Goal: Register for event/course

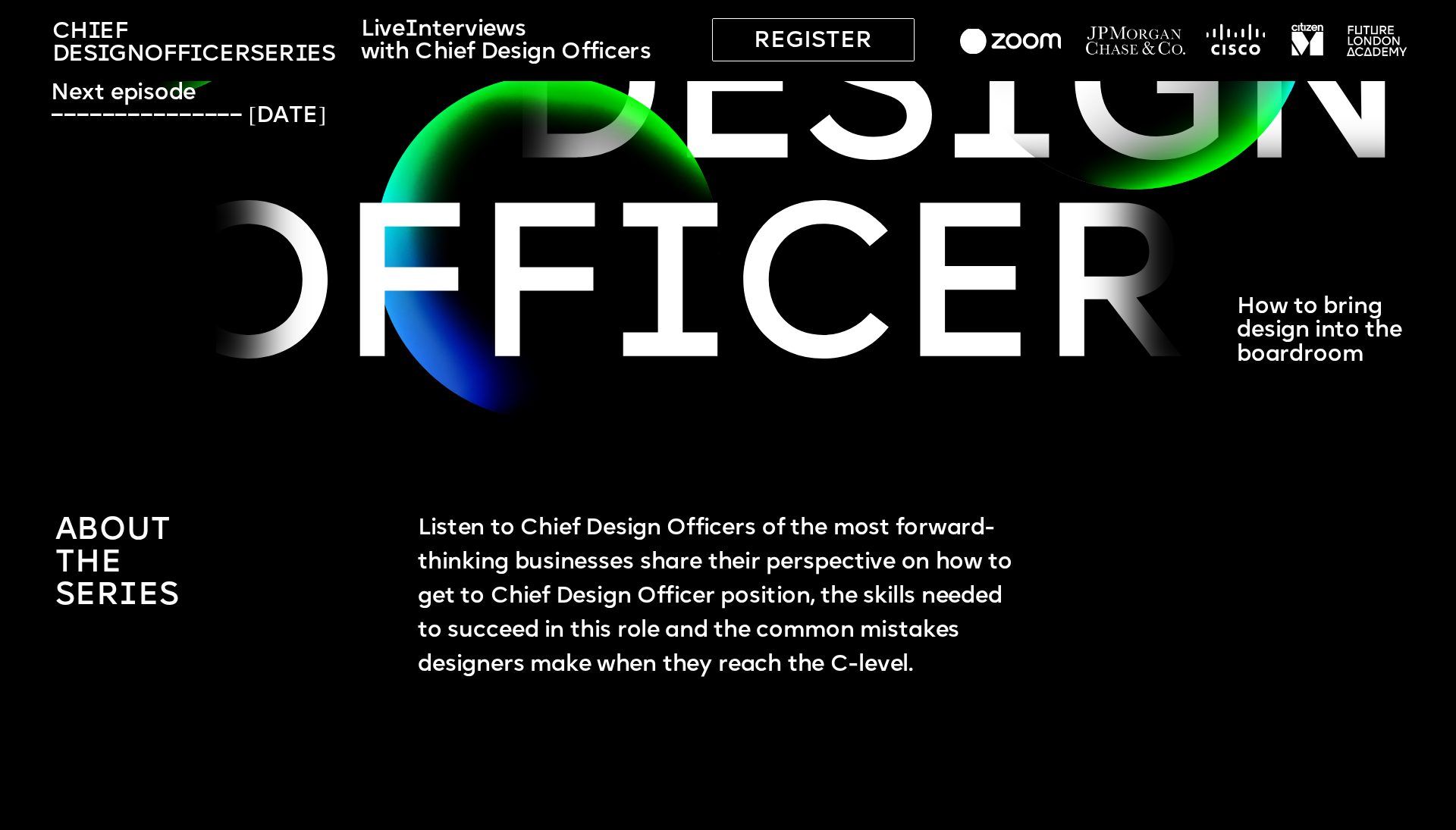
scroll to position [479, 0]
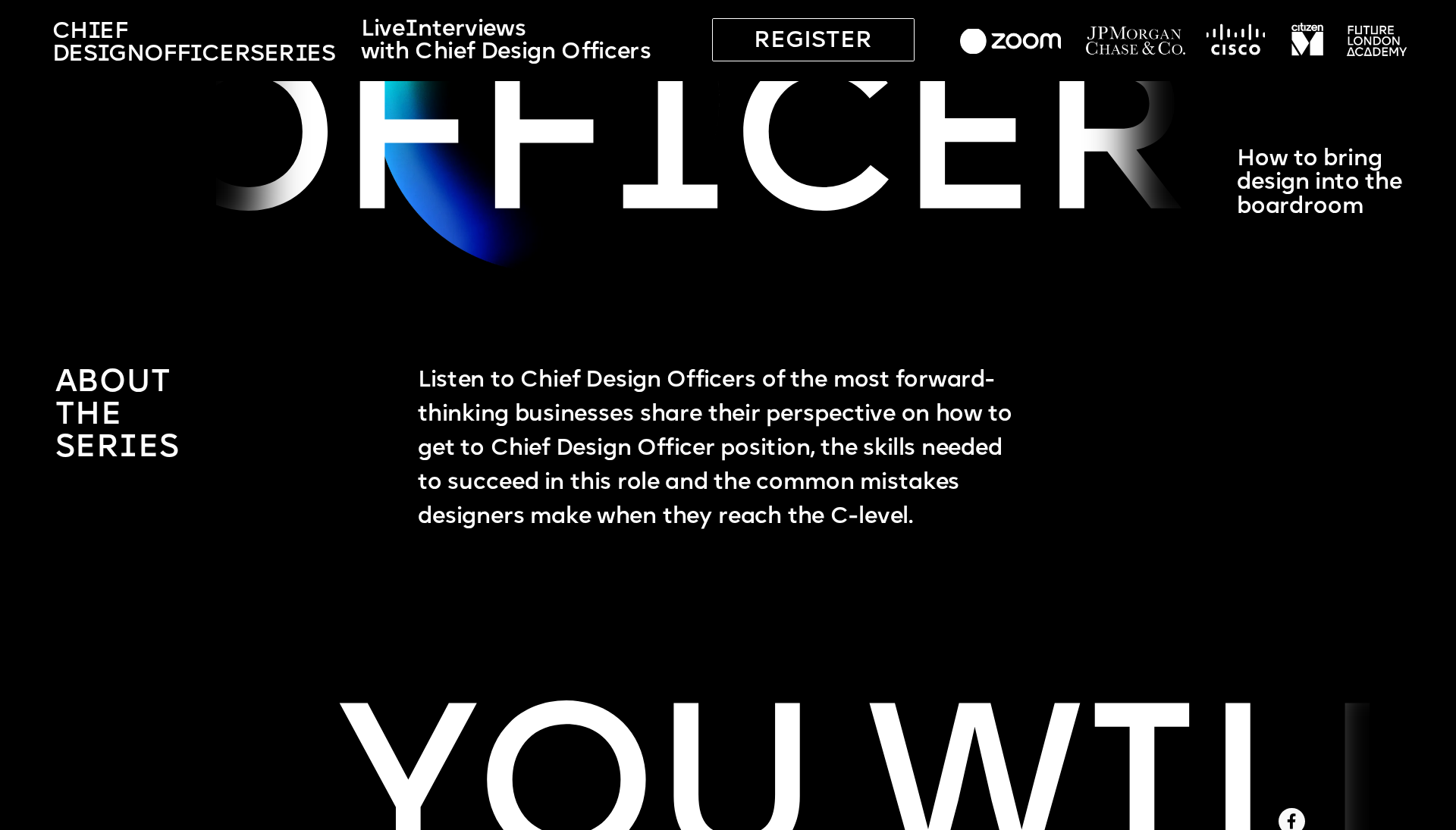
drag, startPoint x: 51, startPoint y: 375, endPoint x: 311, endPoint y: 423, distance: 264.4
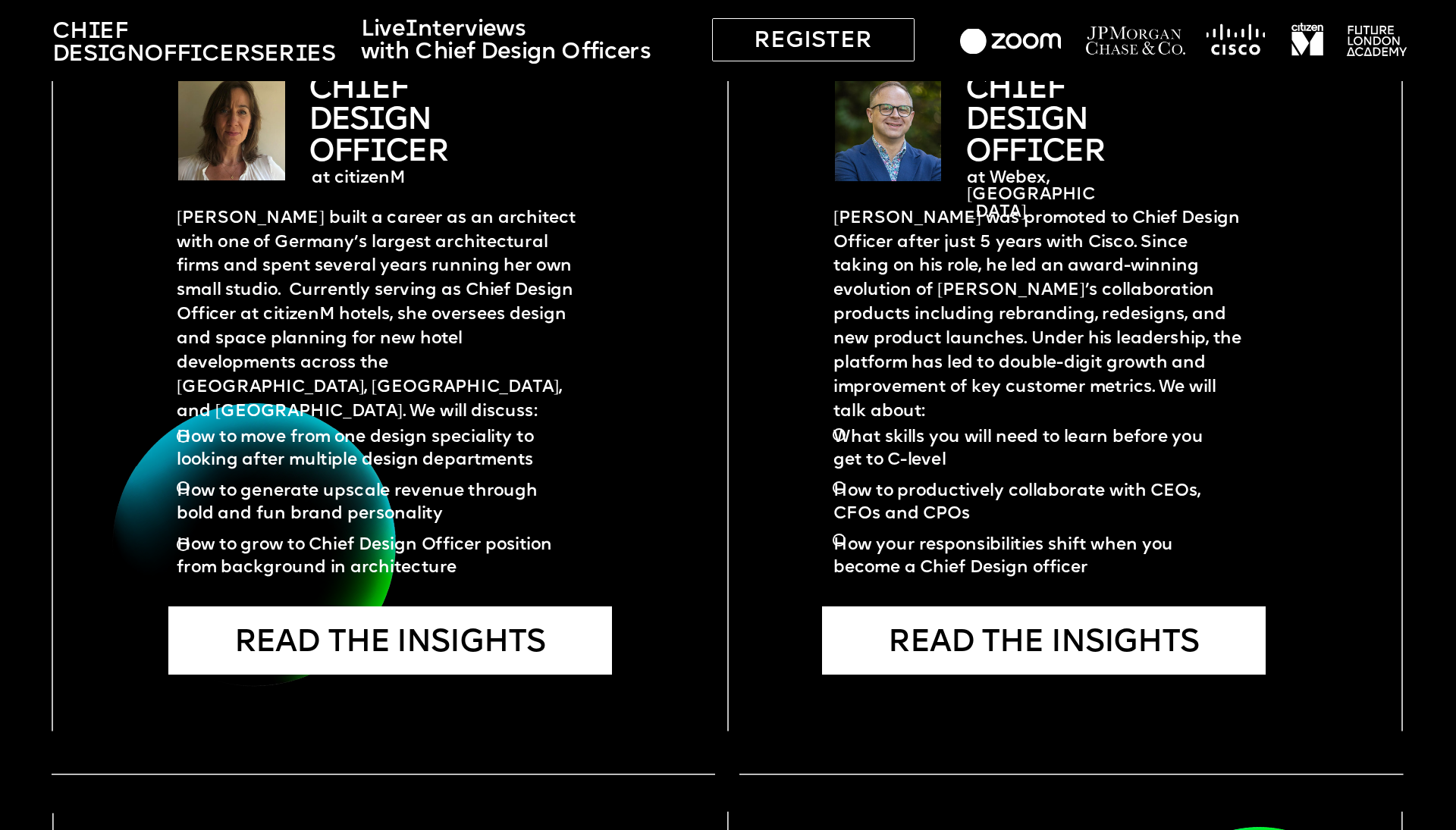
scroll to position [2900, 0]
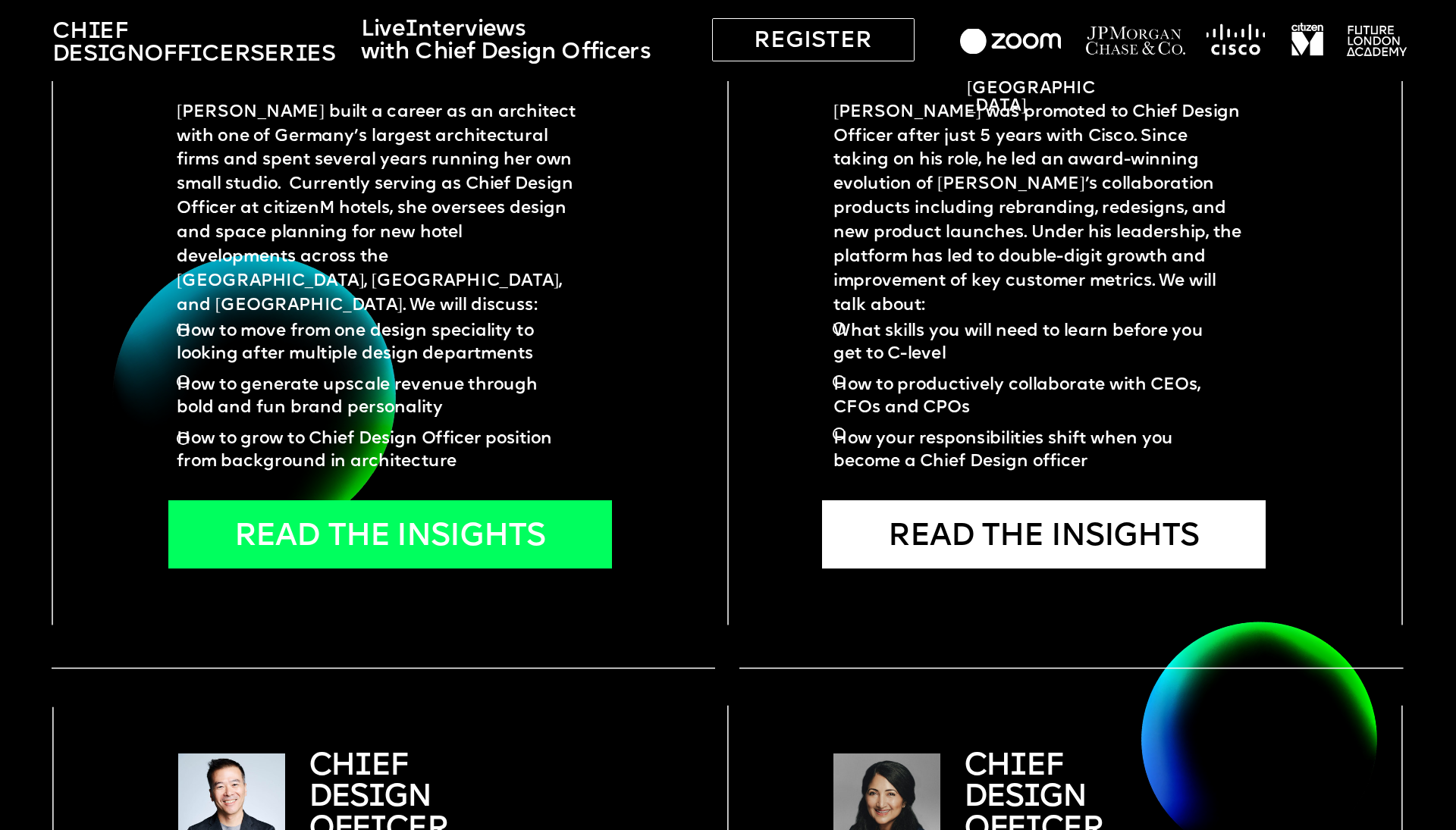
click at [423, 526] on div "READ THE INSIGHTS" at bounding box center [389, 534] width 444 height 68
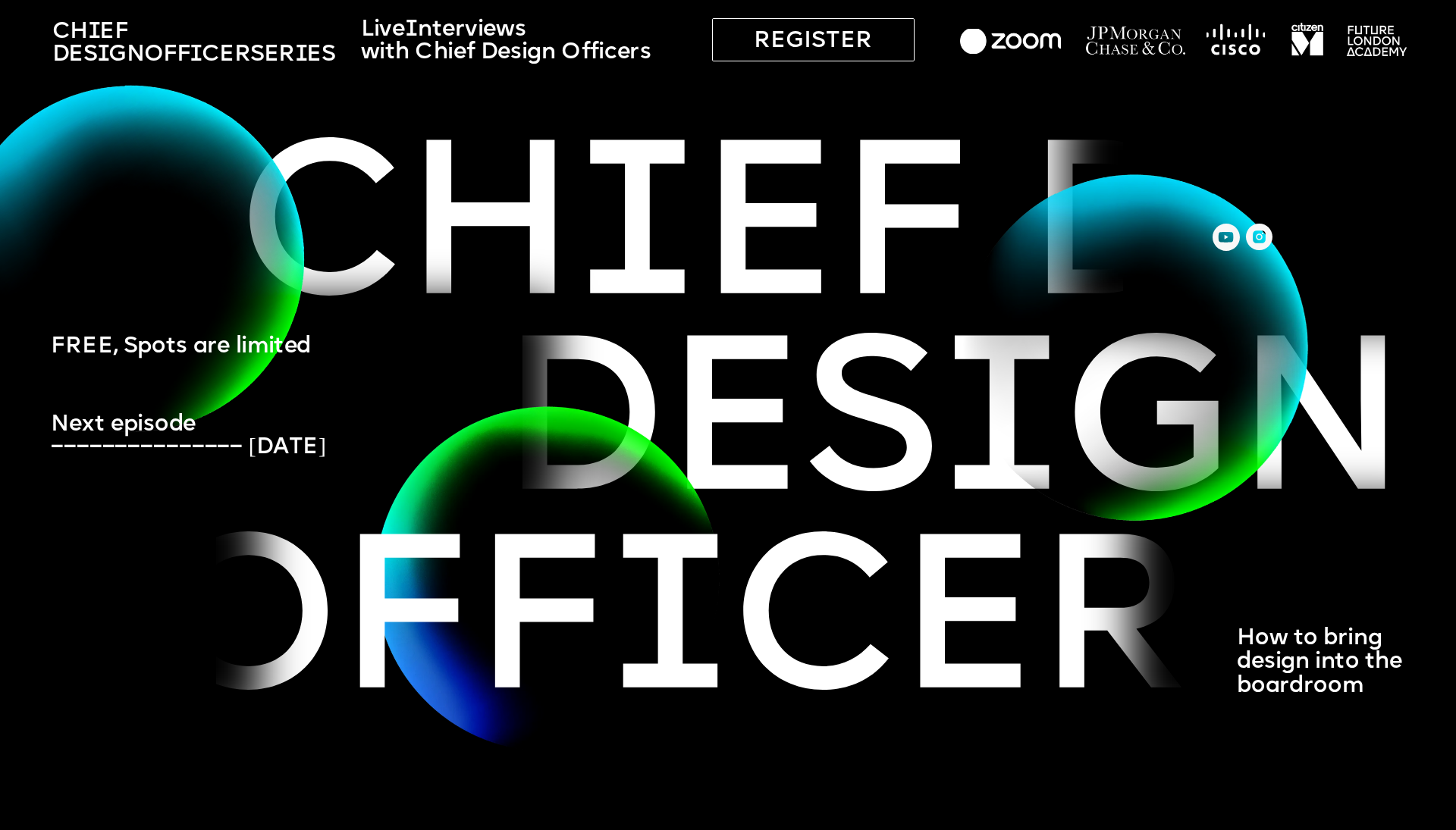
scroll to position [0, 0]
click at [1227, 240] on img at bounding box center [1134, 347] width 357 height 358
drag, startPoint x: 52, startPoint y: 345, endPoint x: 314, endPoint y: 339, distance: 262.1
click at [314, 339] on p "FREE, Spots are limited" at bounding box center [202, 348] width 302 height 24
click at [359, 339] on div at bounding box center [190, 410] width 640 height 225
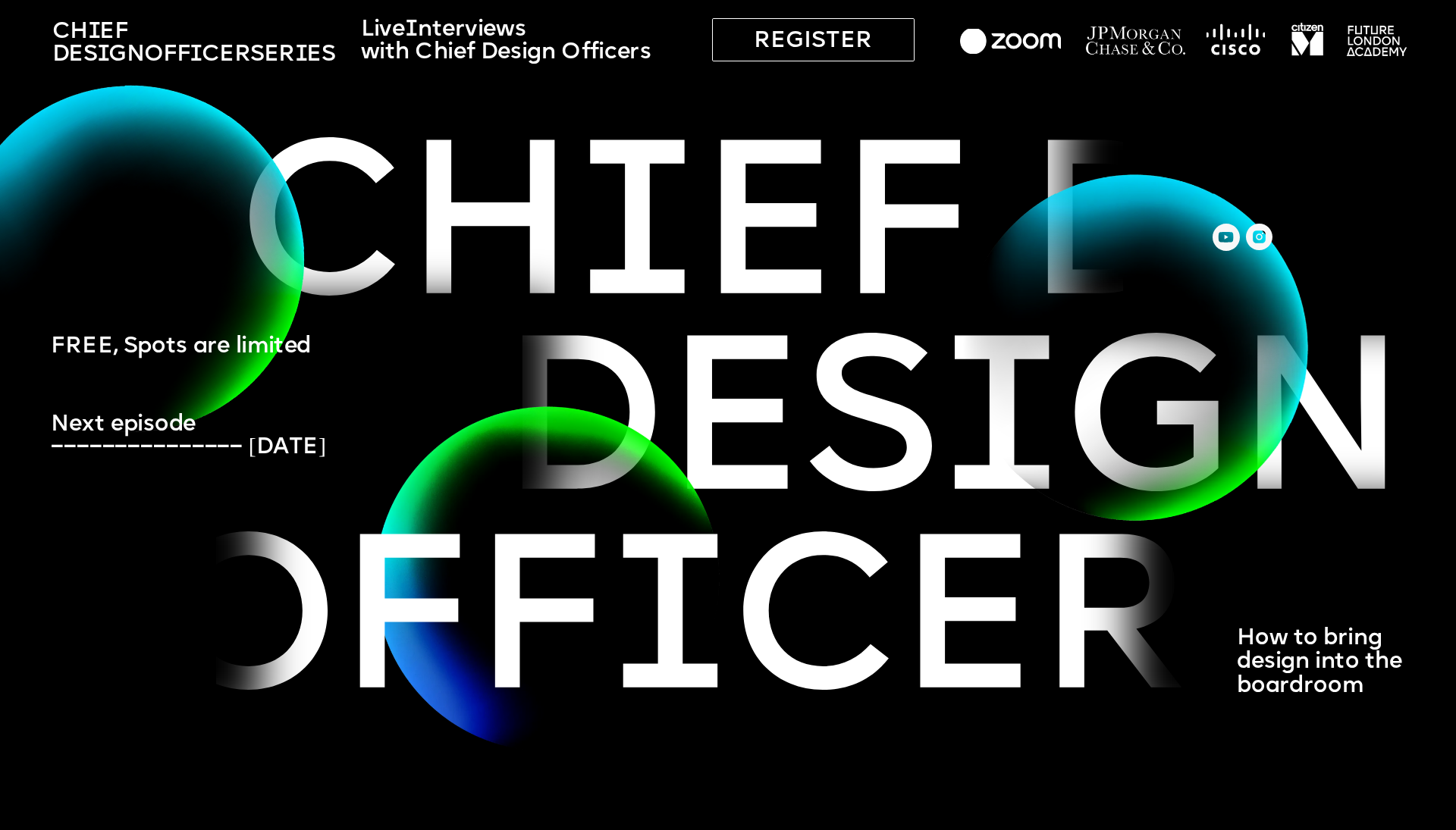
click at [392, 360] on div at bounding box center [190, 410] width 640 height 225
drag, startPoint x: 612, startPoint y: 411, endPoint x: 672, endPoint y: 424, distance: 61.4
click at [612, 411] on img at bounding box center [548, 578] width 354 height 356
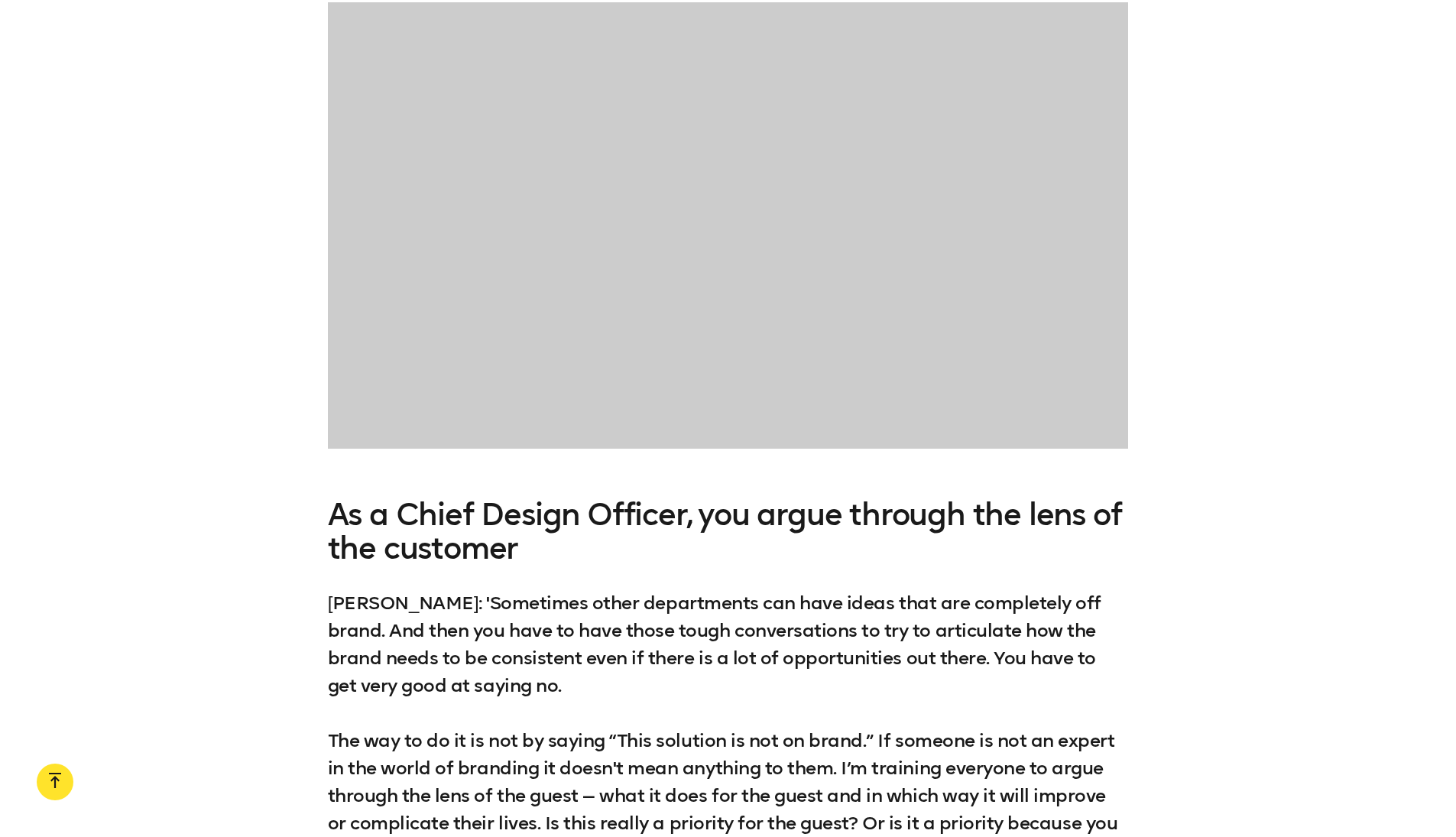
scroll to position [3403, 0]
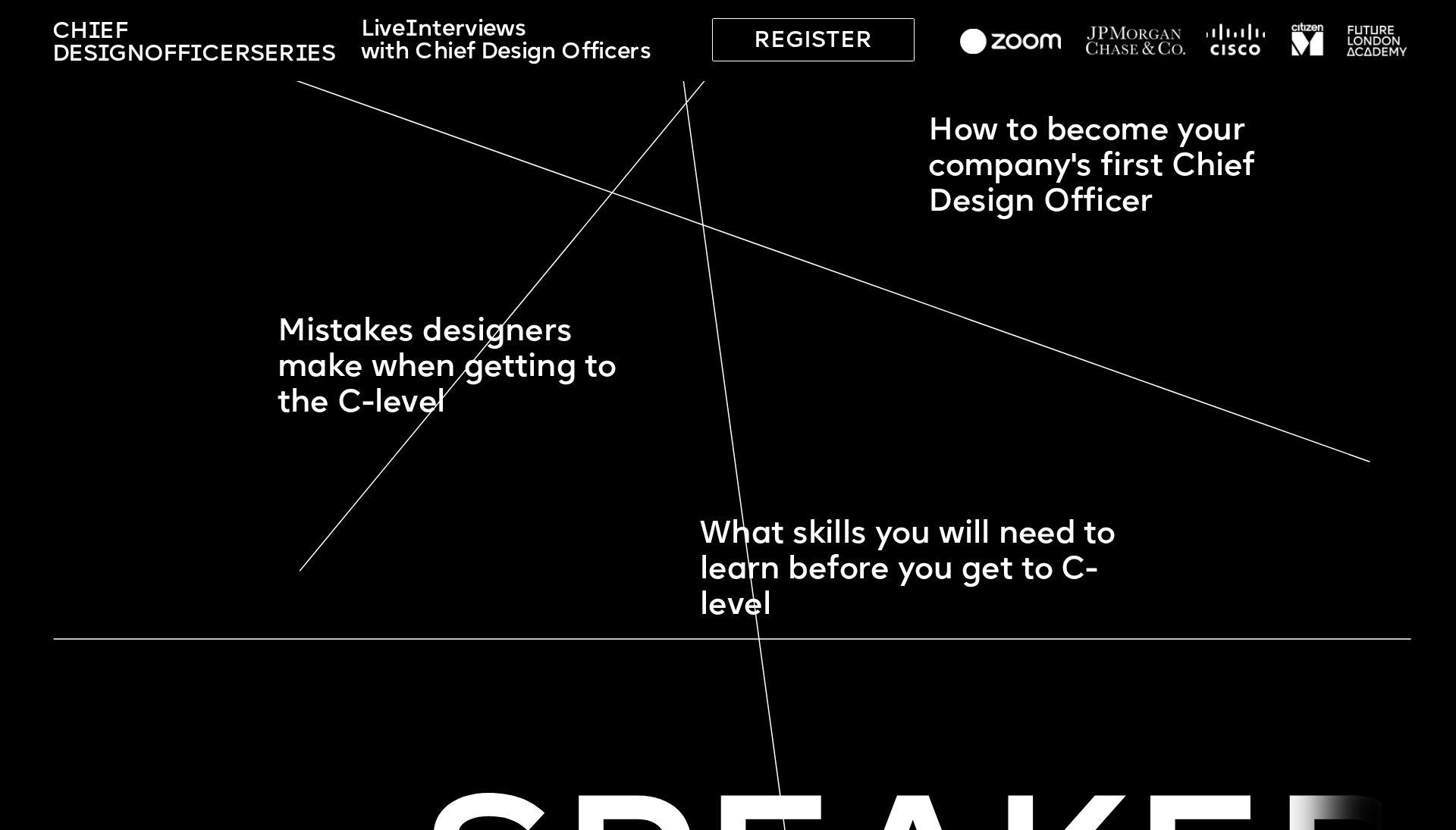
scroll to position [2206, 0]
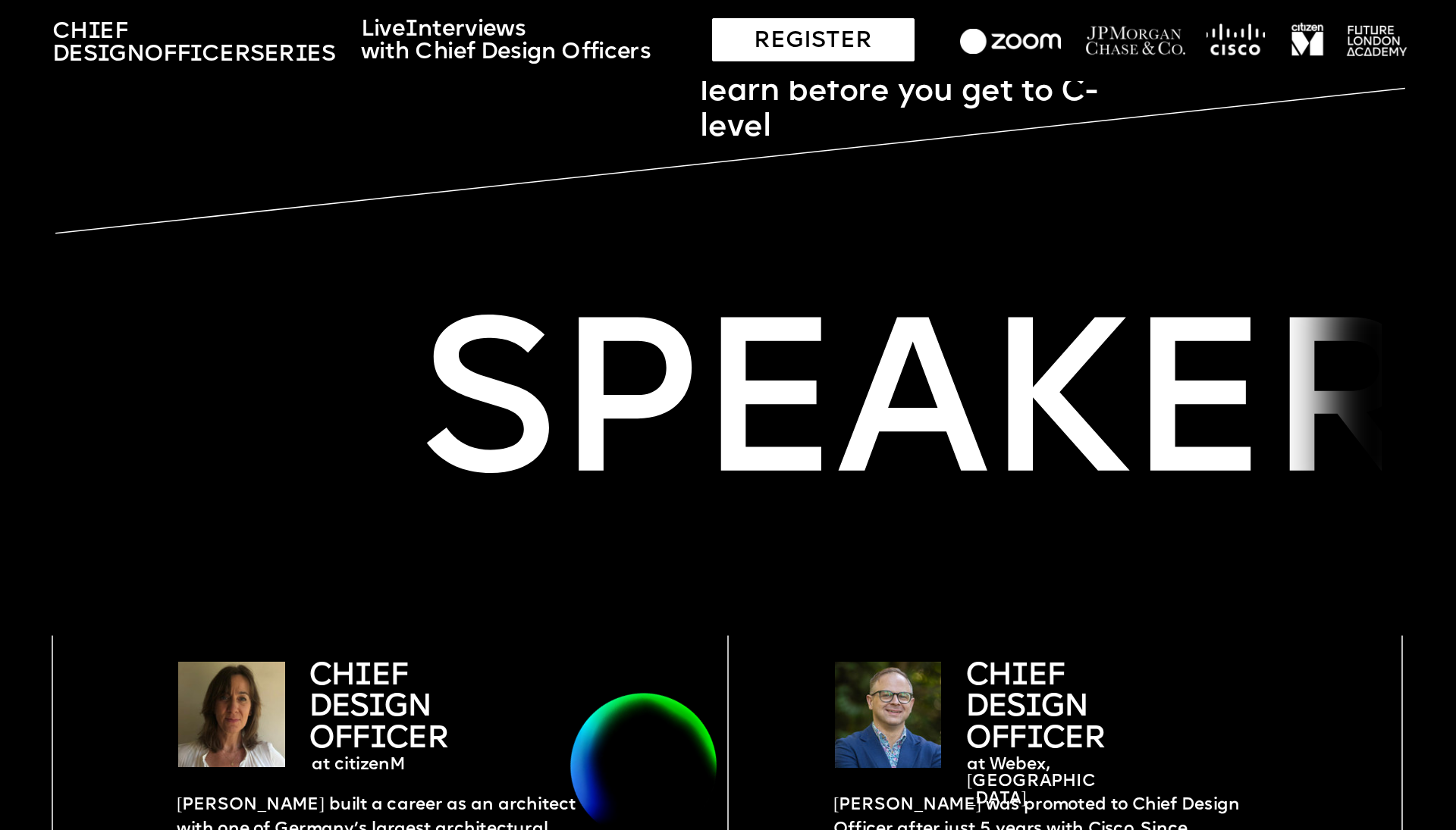
click at [435, 29] on div "REGISTER" at bounding box center [813, 40] width 203 height 43
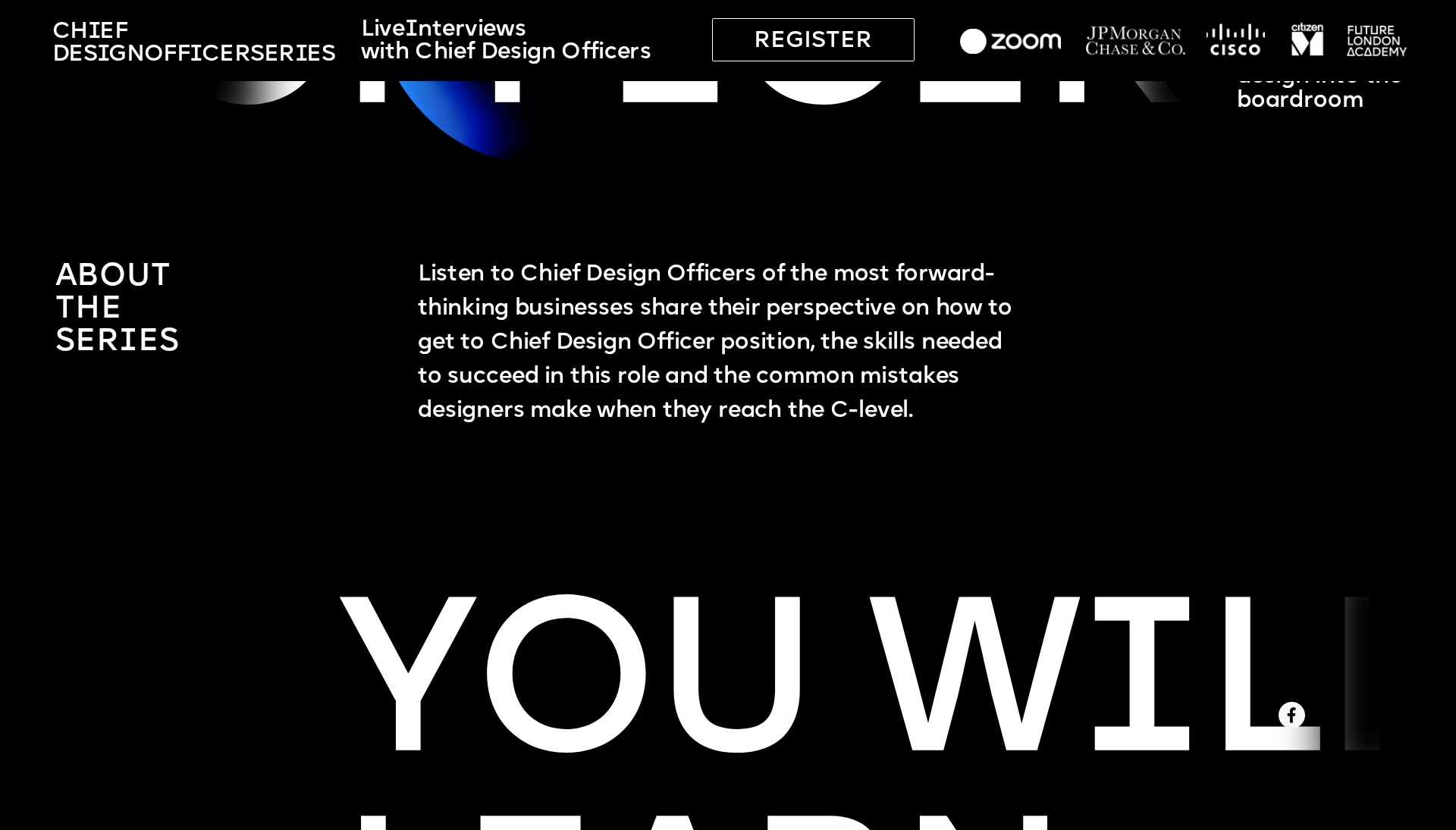
scroll to position [0, 0]
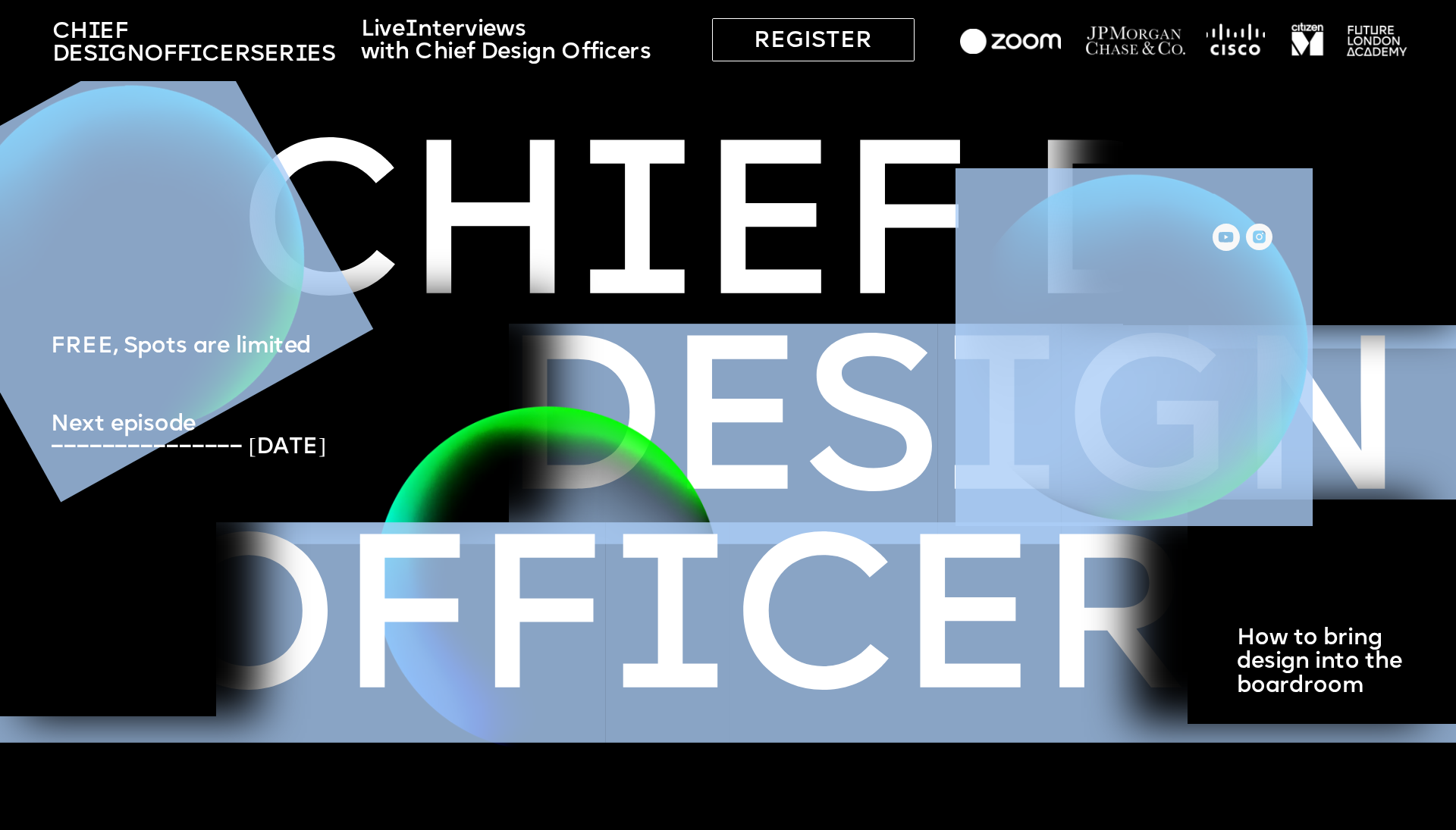
drag, startPoint x: 475, startPoint y: 200, endPoint x: 981, endPoint y: 215, distance: 506.2
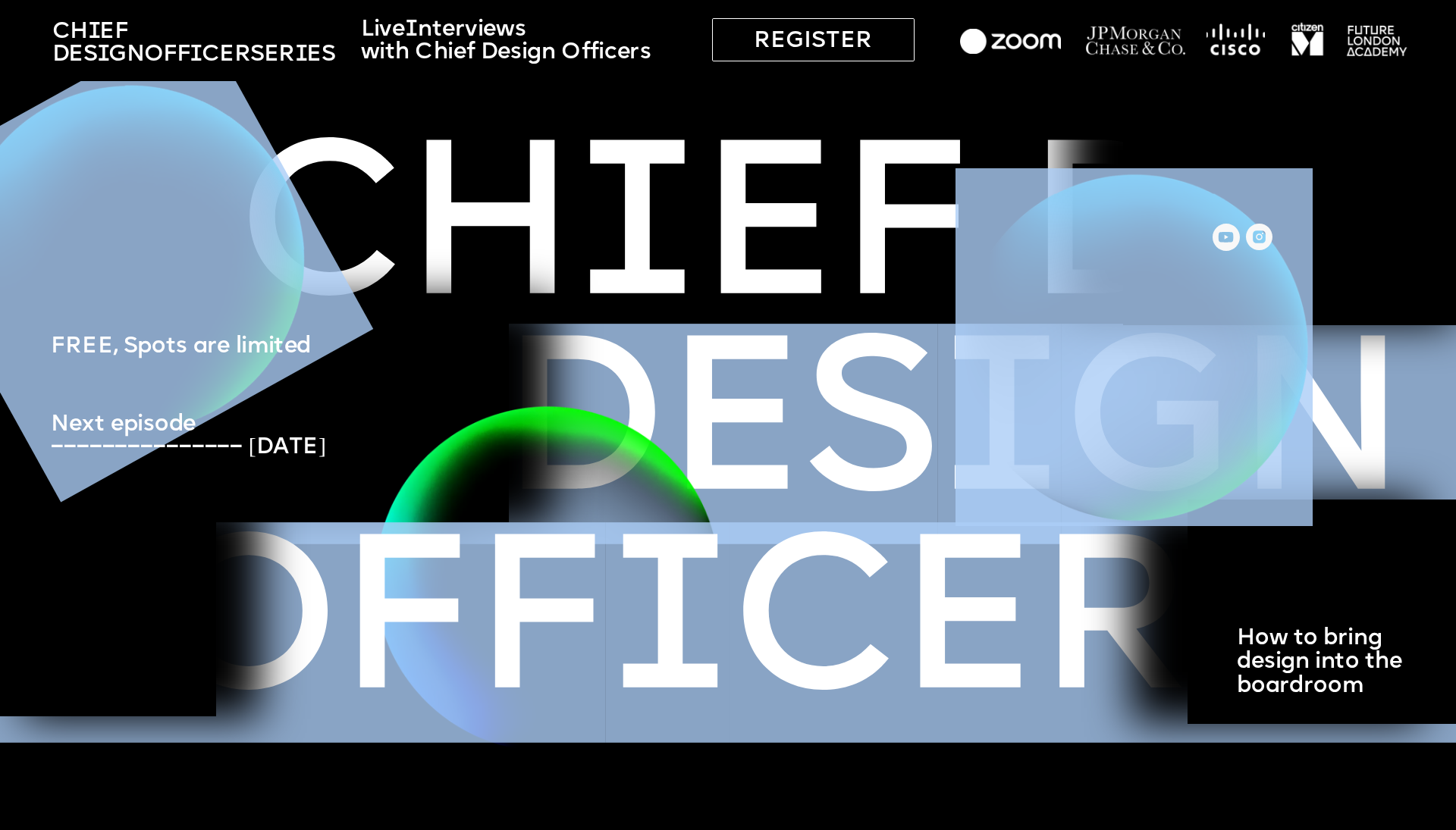
drag, startPoint x: 797, startPoint y: 199, endPoint x: 1125, endPoint y: 207, distance: 328.1
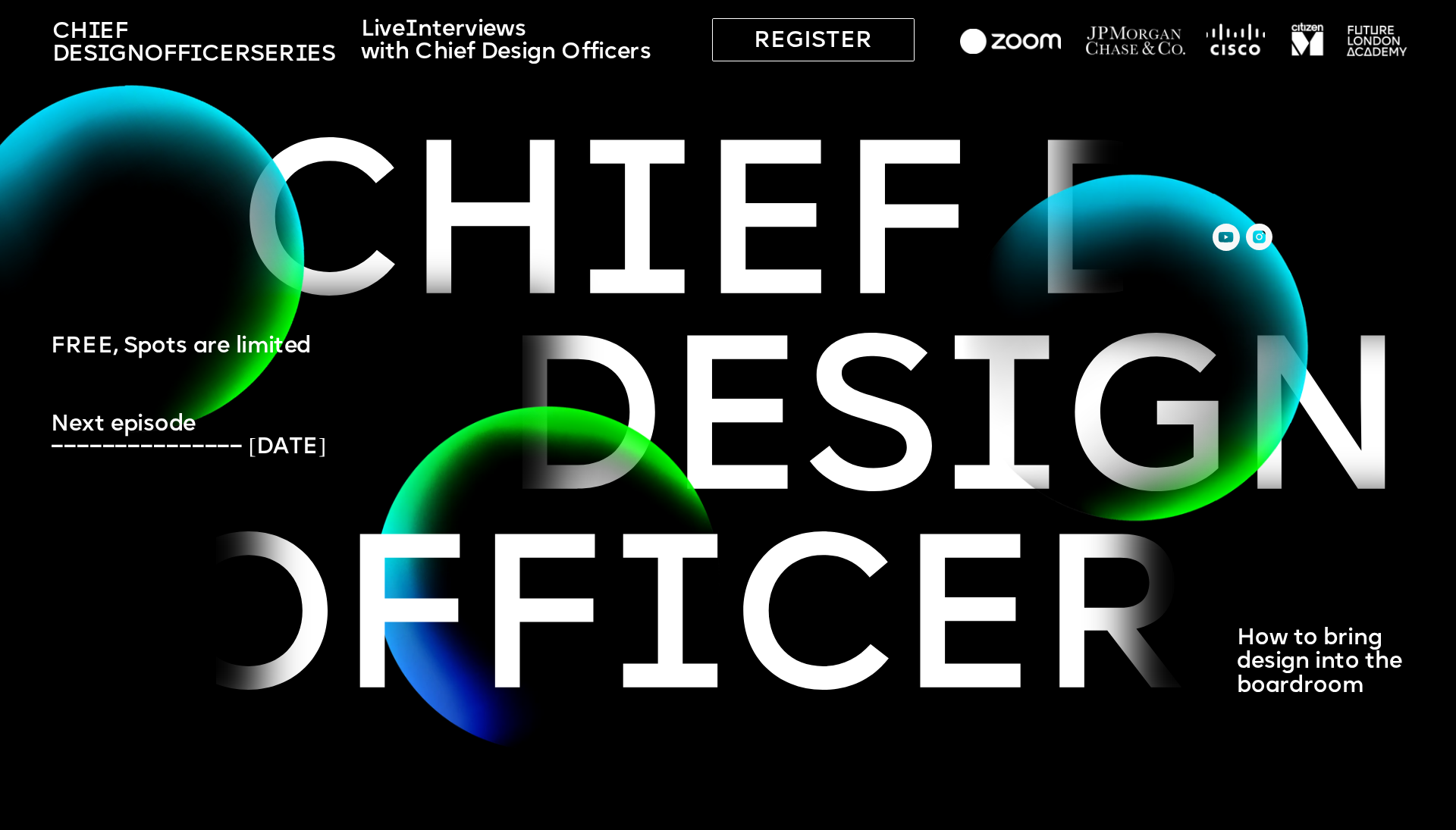
drag, startPoint x: 746, startPoint y: 158, endPoint x: 388, endPoint y: 188, distance: 359.3
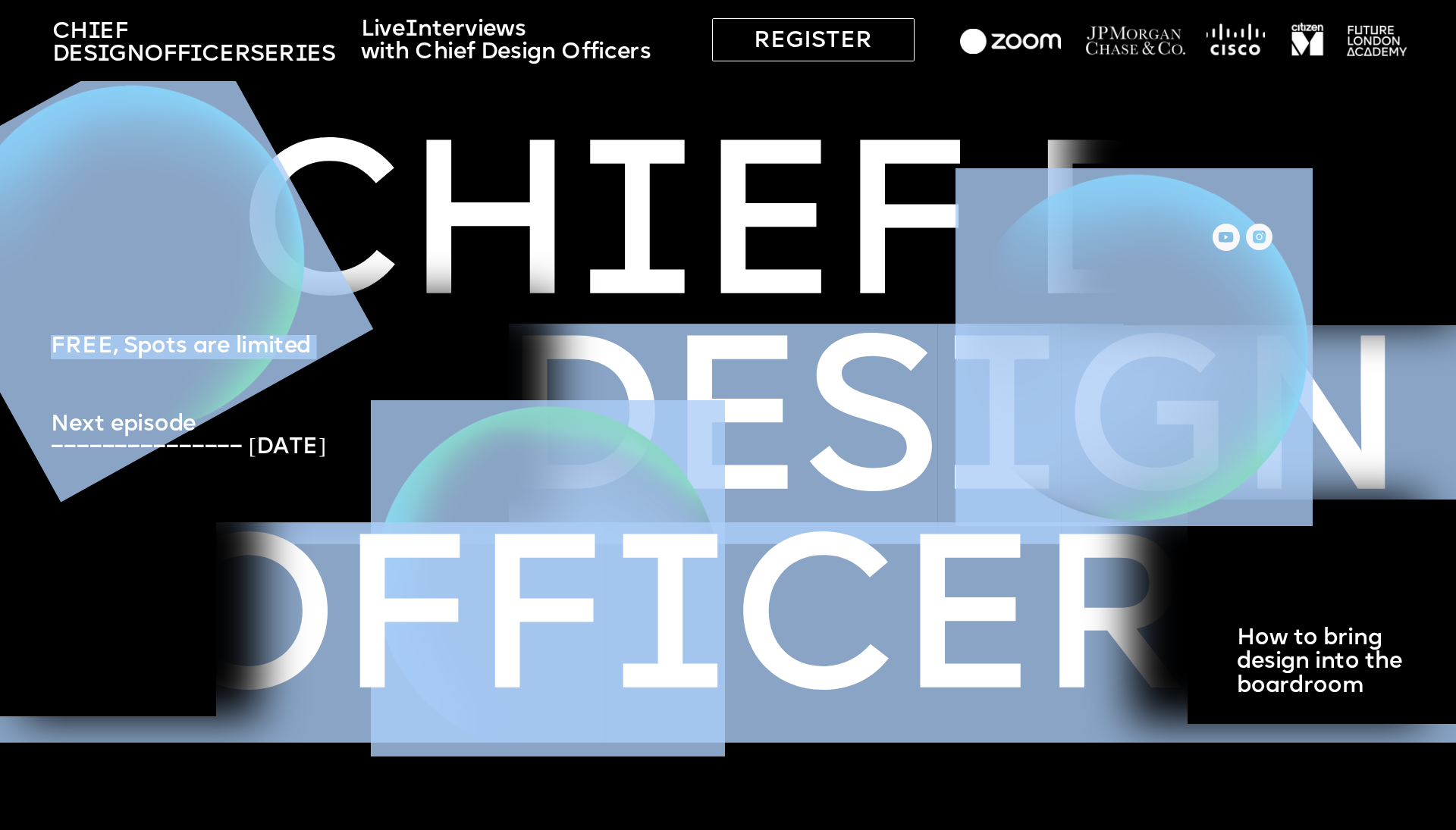
drag, startPoint x: 878, startPoint y: 415, endPoint x: 419, endPoint y: 400, distance: 459.2
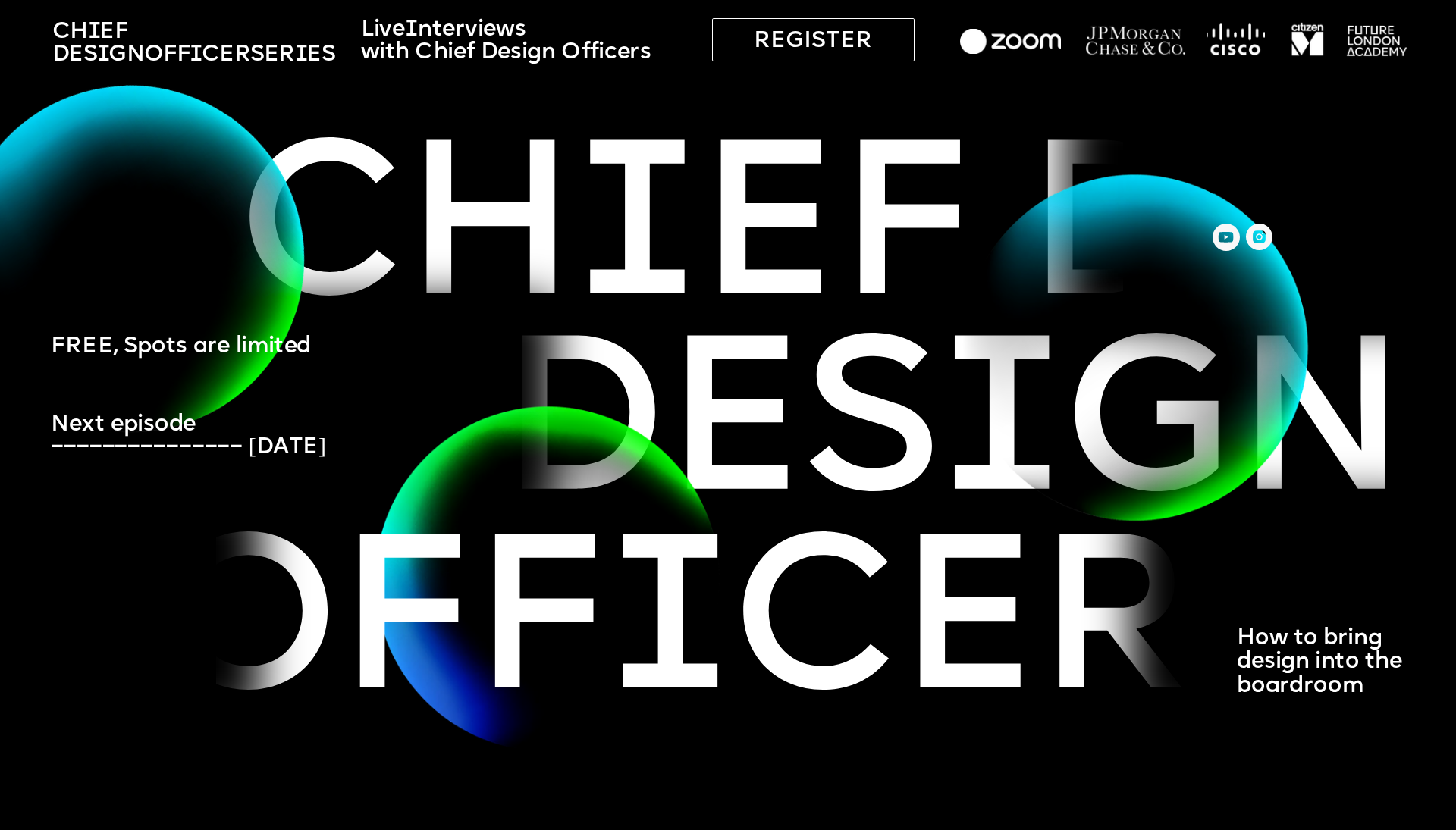
drag, startPoint x: 608, startPoint y: 338, endPoint x: 646, endPoint y: 338, distance: 38.0
drag, startPoint x: 591, startPoint y: 217, endPoint x: 900, endPoint y: 231, distance: 309.3
click at [435, 0] on div at bounding box center [722, 40] width 1444 height 81
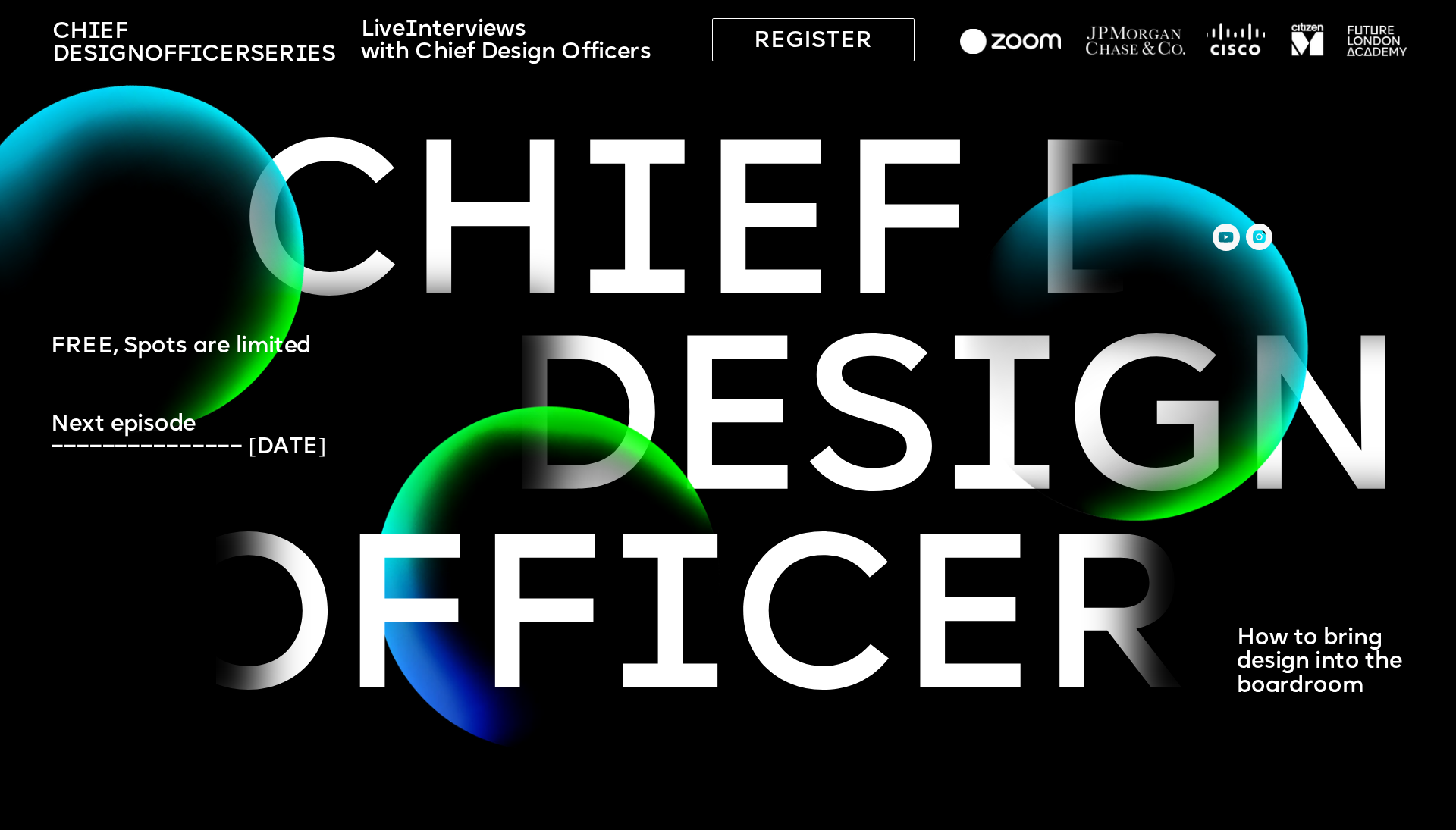
drag, startPoint x: 515, startPoint y: 215, endPoint x: 458, endPoint y: 202, distance: 58.5
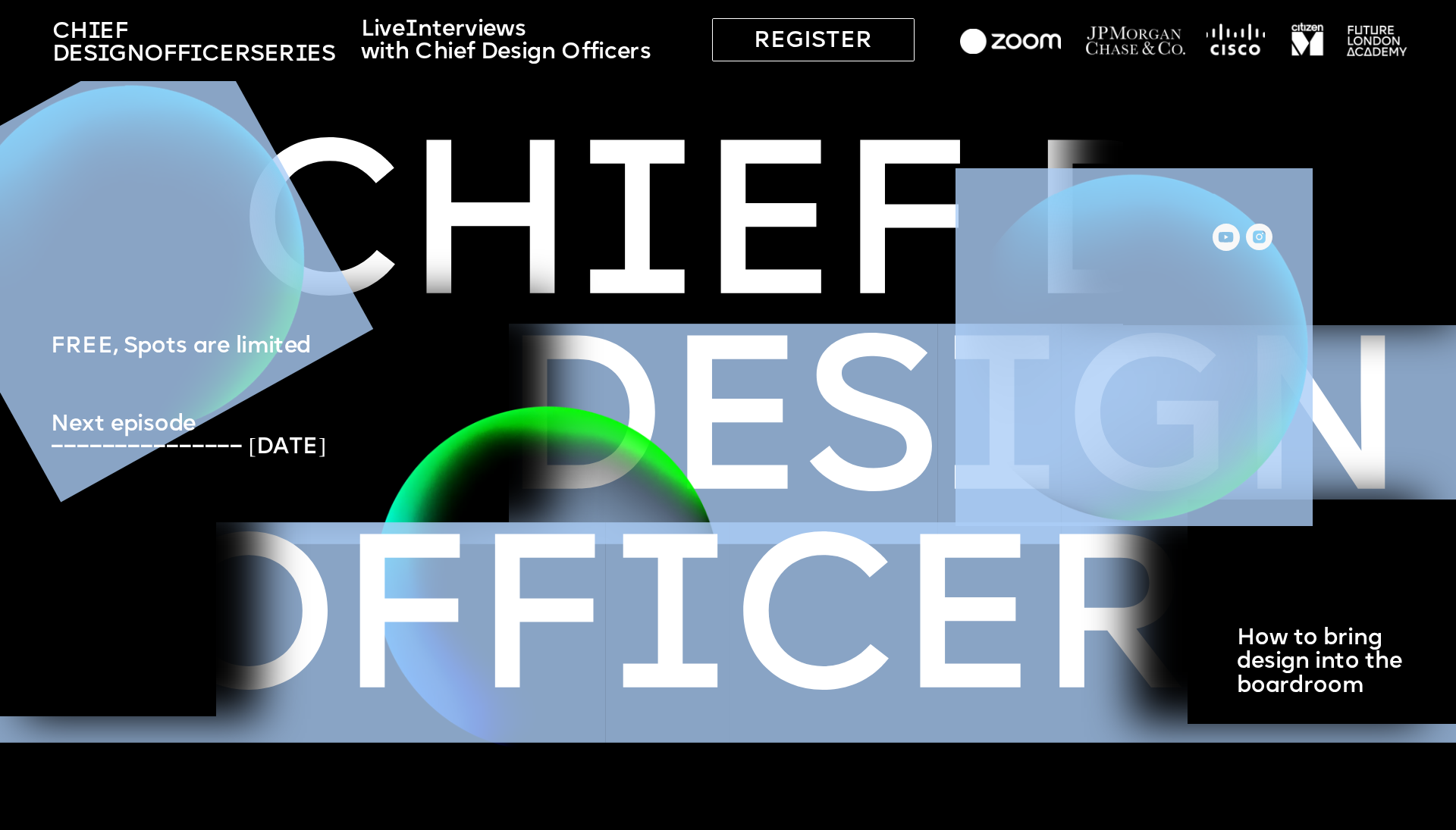
drag, startPoint x: 457, startPoint y: 202, endPoint x: 1056, endPoint y: 217, distance: 599.2
click at [435, 217] on img at bounding box center [1134, 347] width 357 height 358
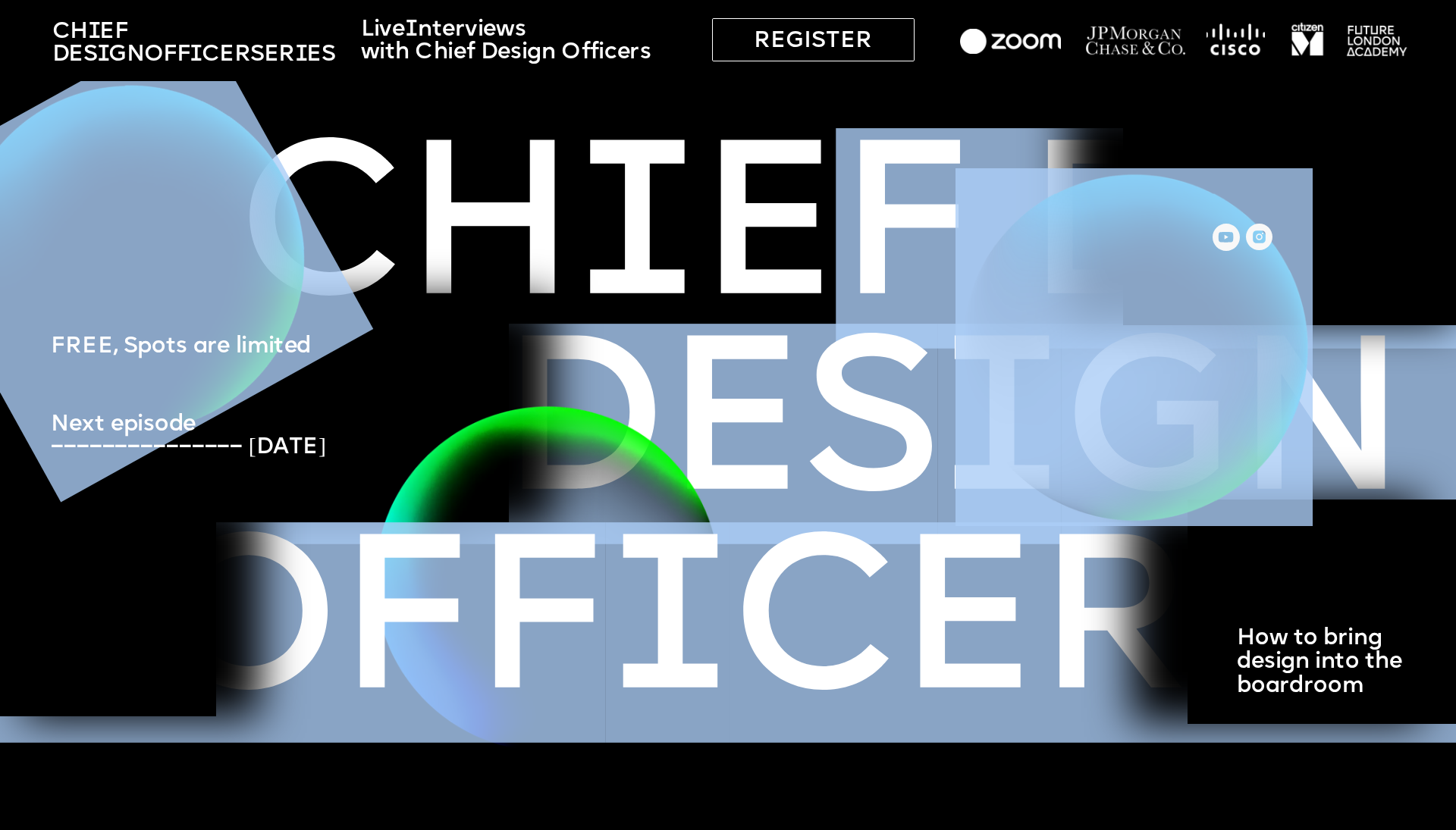
drag, startPoint x: 598, startPoint y: 203, endPoint x: 797, endPoint y: 238, distance: 202.1
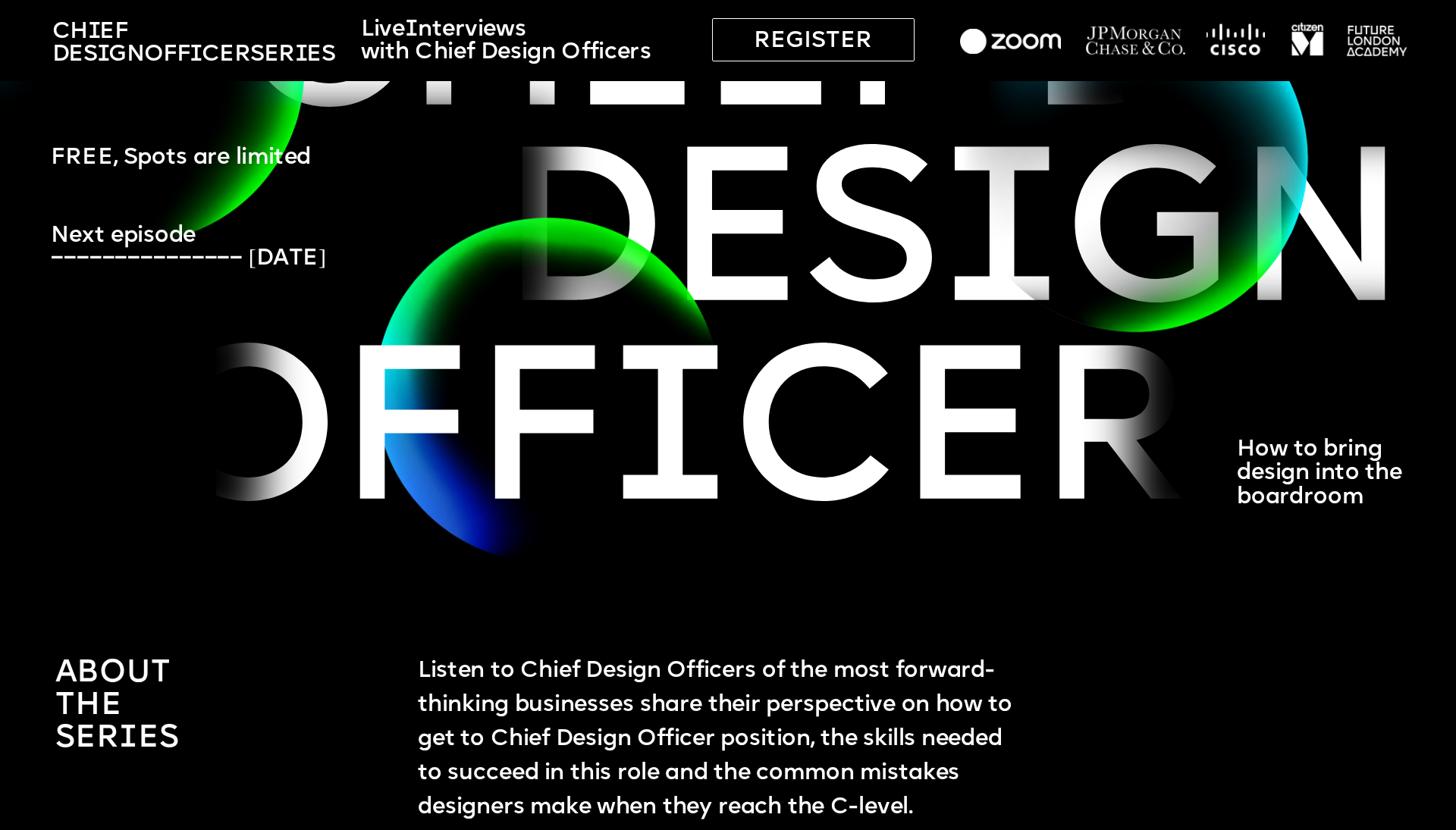
scroll to position [268, 0]
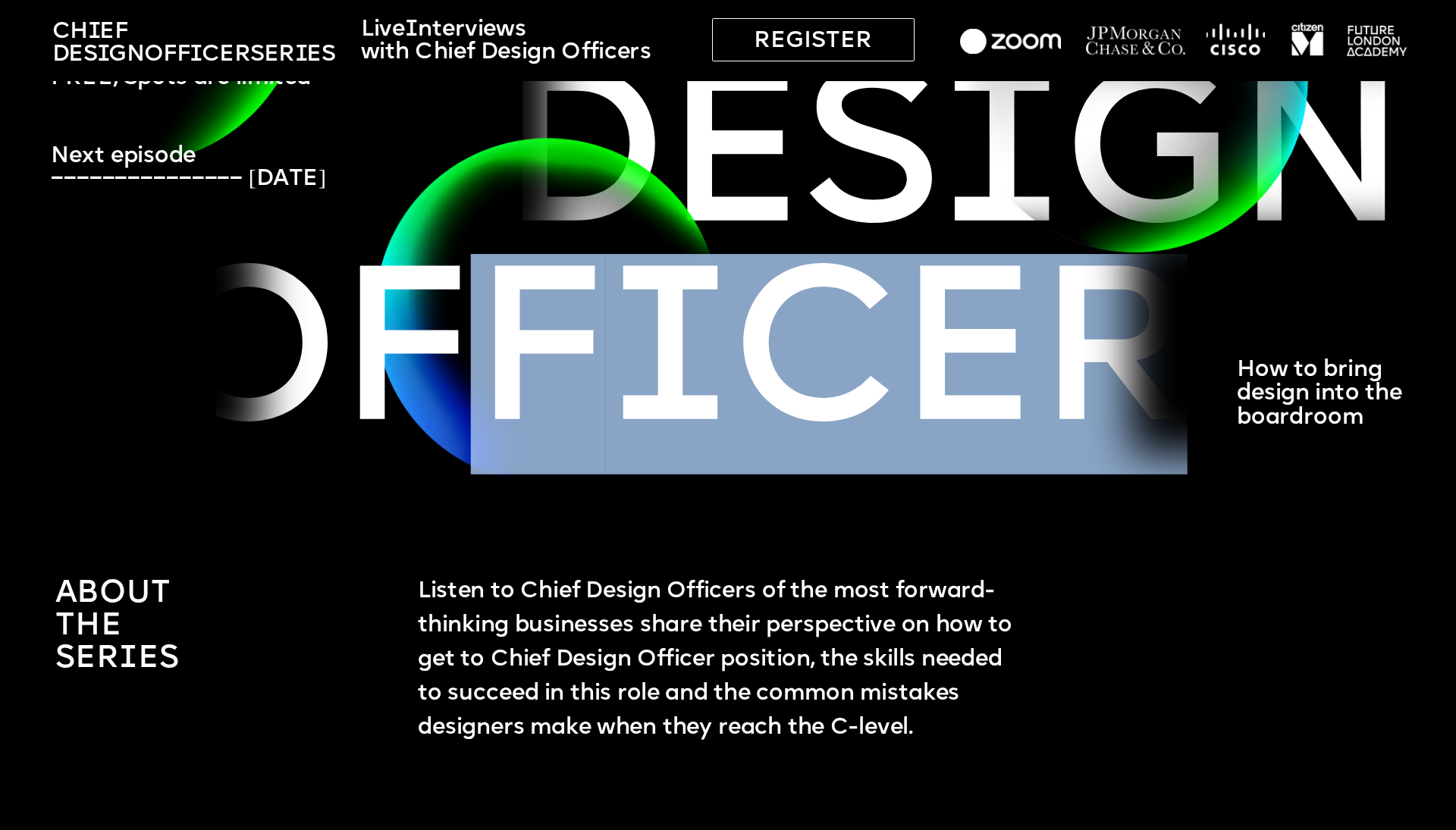
drag, startPoint x: 1045, startPoint y: 301, endPoint x: 451, endPoint y: 290, distance: 594.1
click at [377, 306] on span "Ch i ef Des i gn Off i cer Ch i ef Des i gn off i cer" at bounding box center [1239, 364] width 5660 height 221
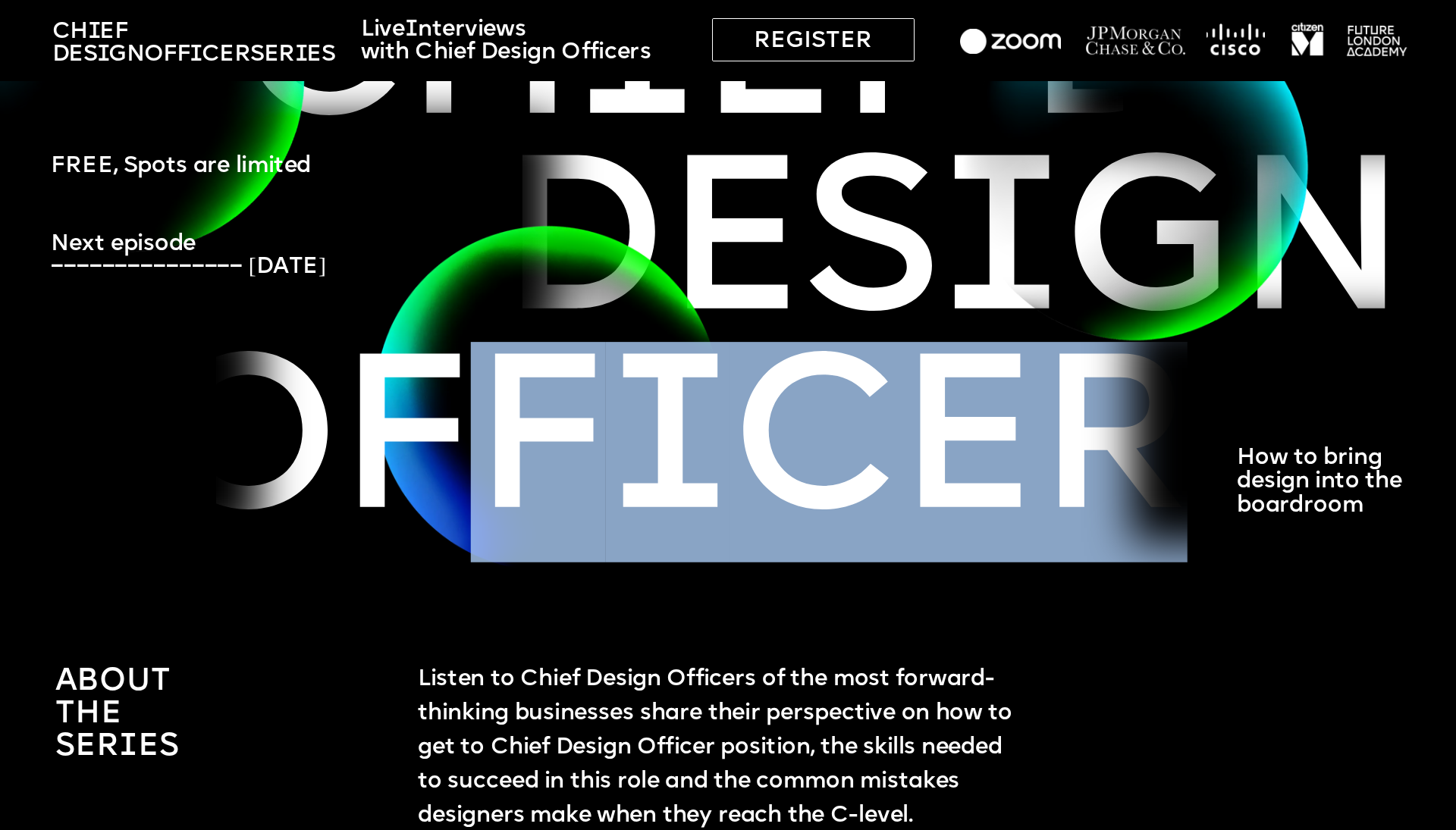
scroll to position [0, 0]
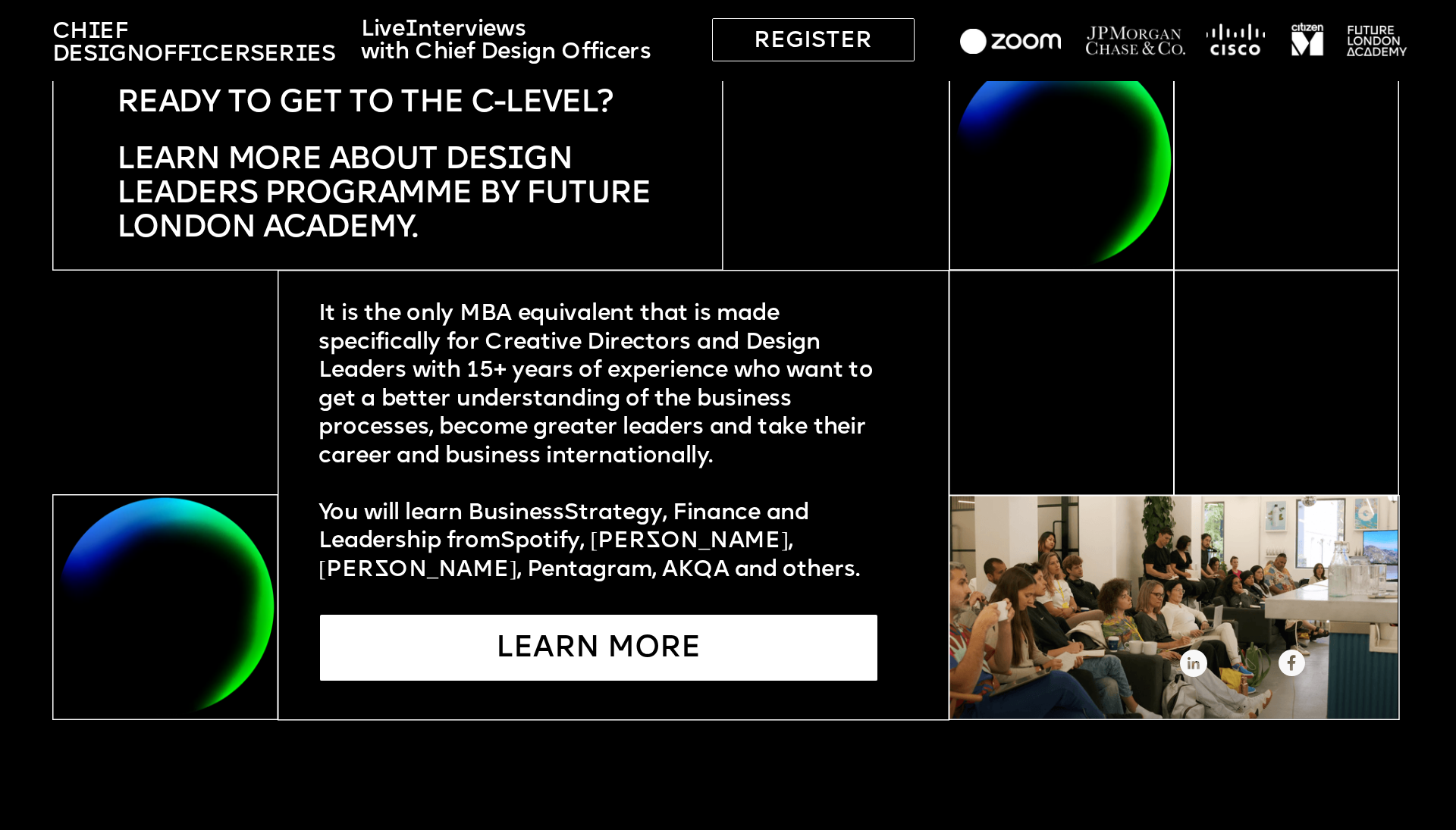
scroll to position [4807, 0]
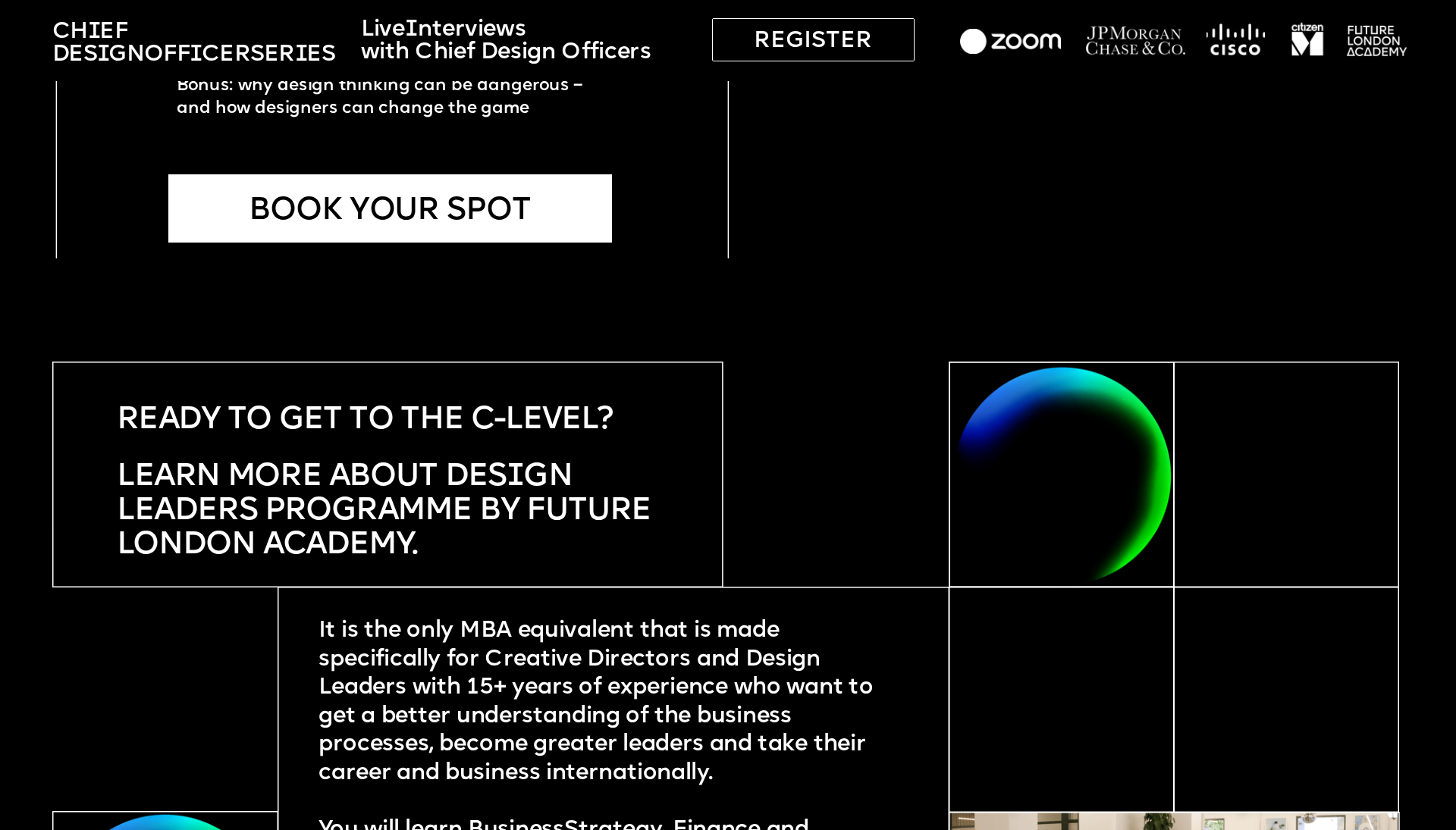
click at [435, 426] on img at bounding box center [1063, 476] width 223 height 221
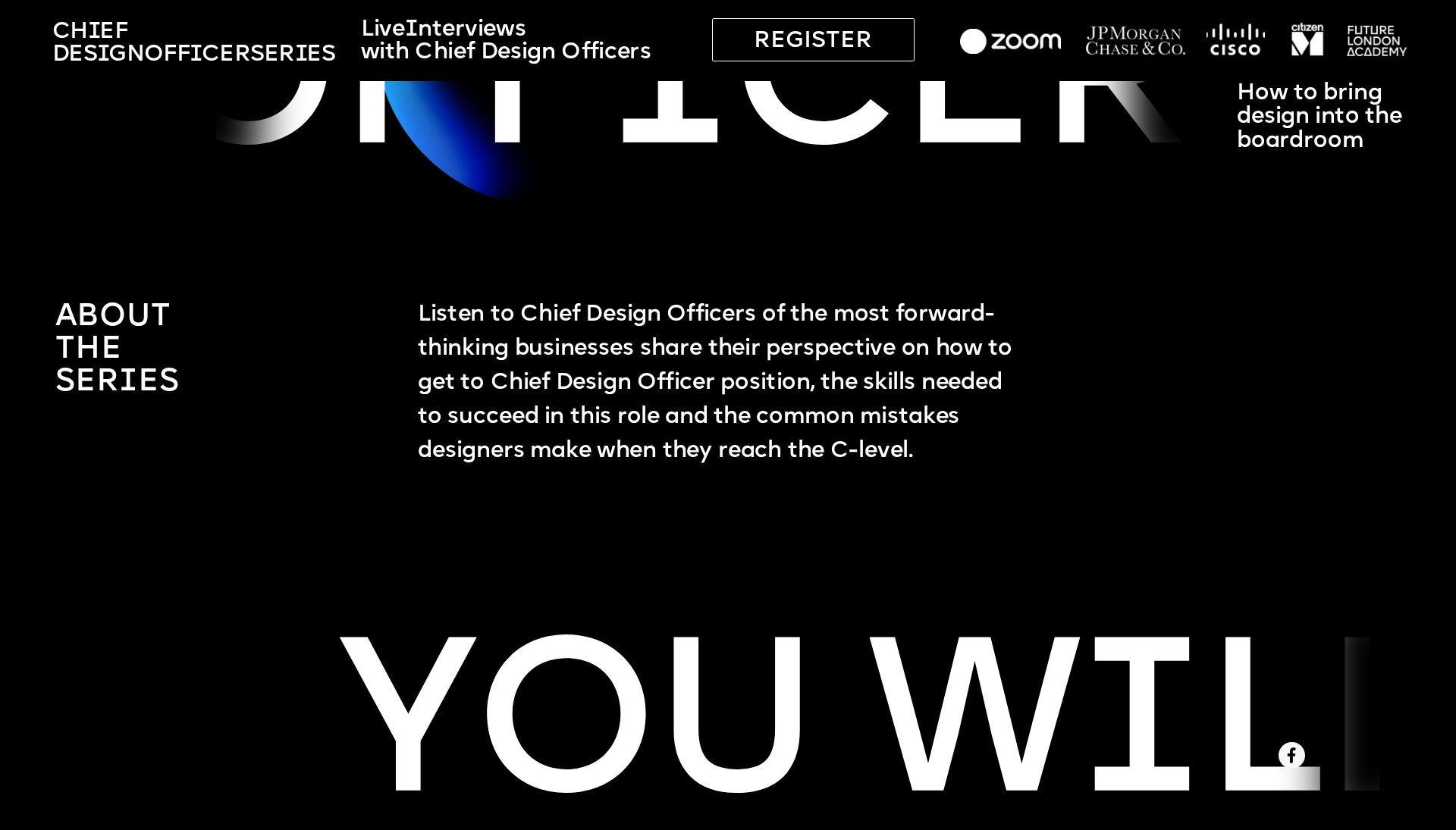
scroll to position [0, 0]
